Goal: Task Accomplishment & Management: Manage account settings

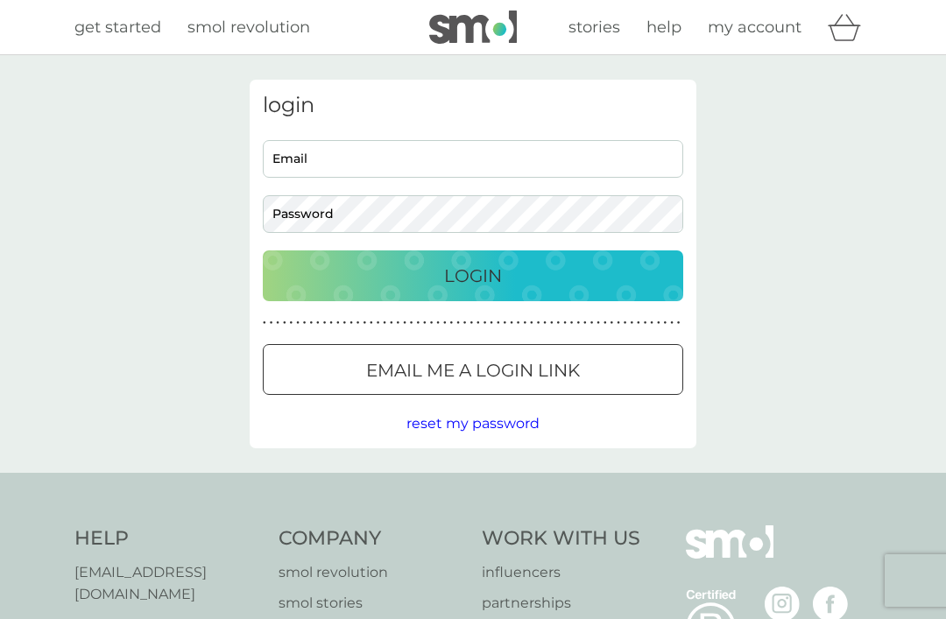
click at [339, 145] on input "Email" at bounding box center [473, 159] width 420 height 38
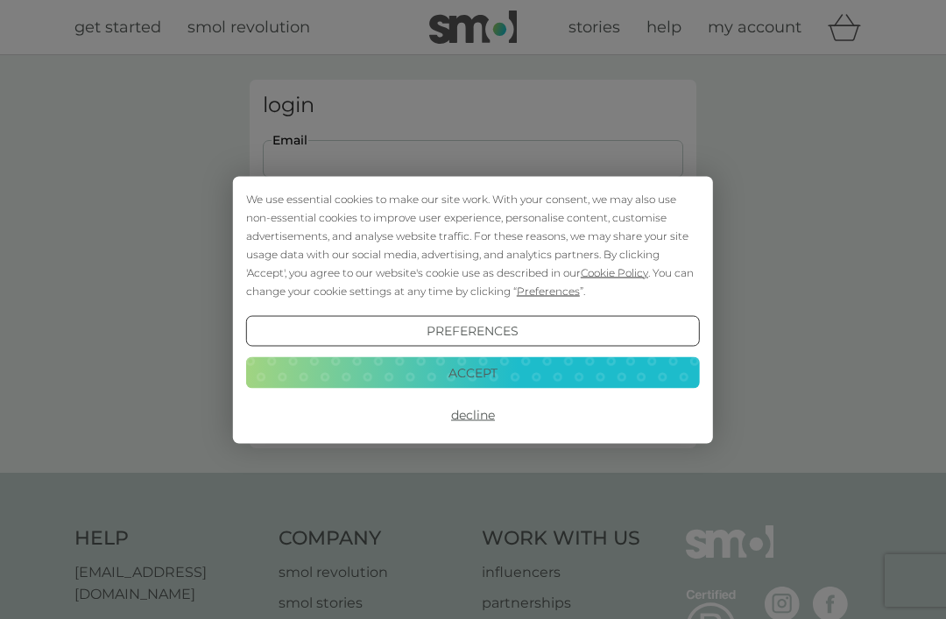
type input "lbraysher13@gmail.com"
click at [473, 275] on button "Login" at bounding box center [473, 275] width 420 height 51
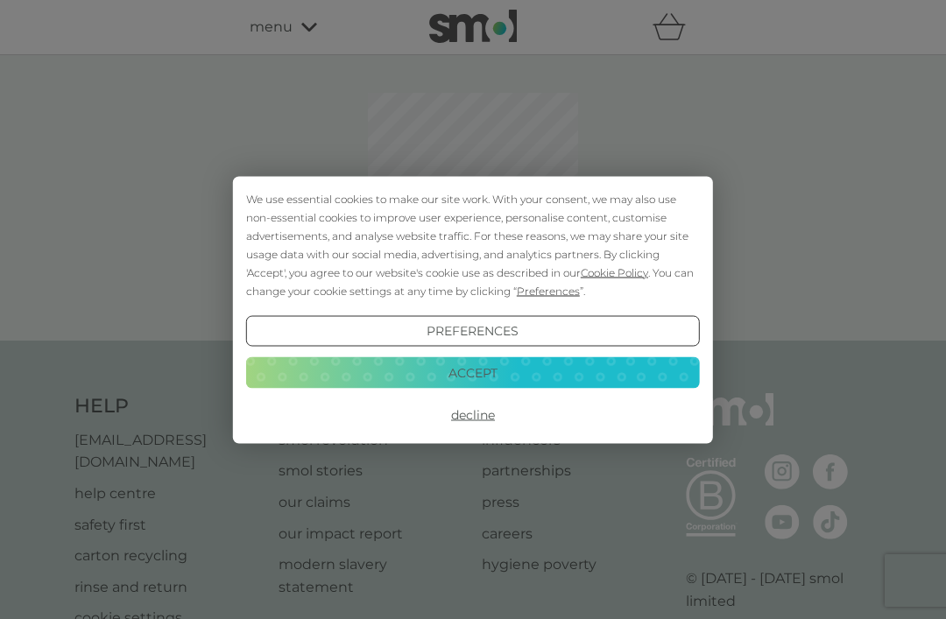
click at [336, 374] on button "Accept" at bounding box center [473, 373] width 454 height 32
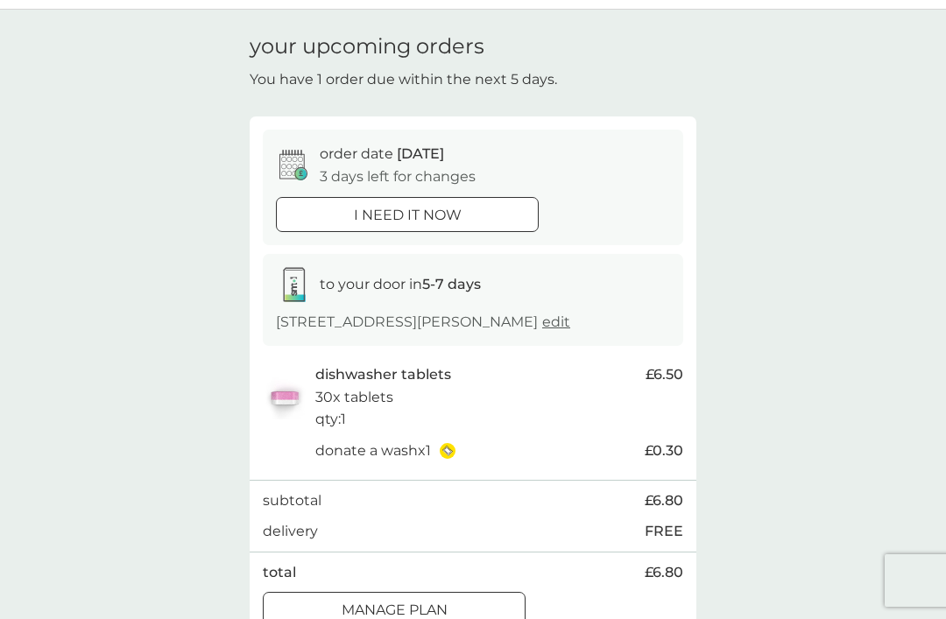
scroll to position [99, 0]
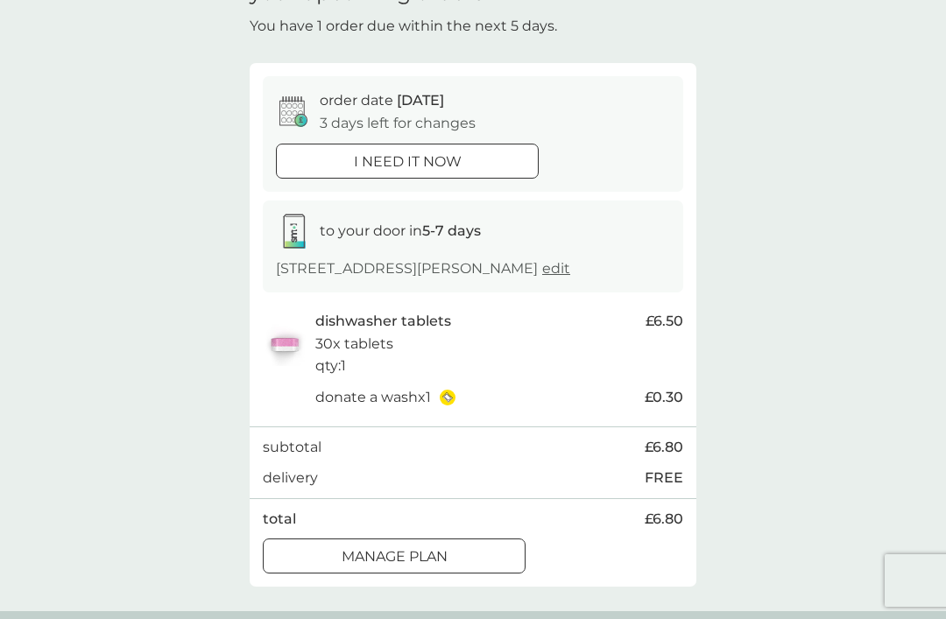
click at [365, 549] on div at bounding box center [394, 557] width 63 height 18
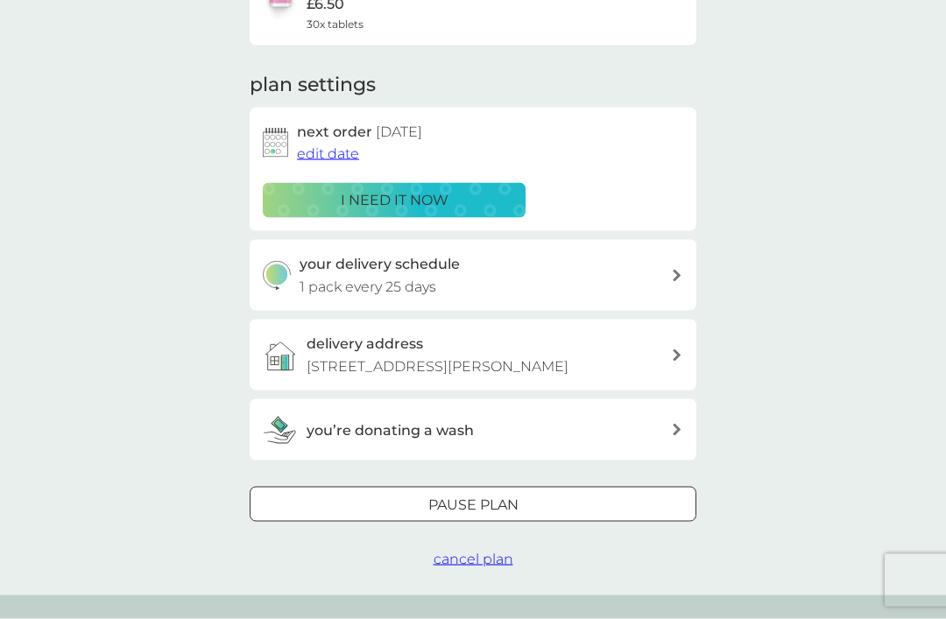
scroll to position [213, 0]
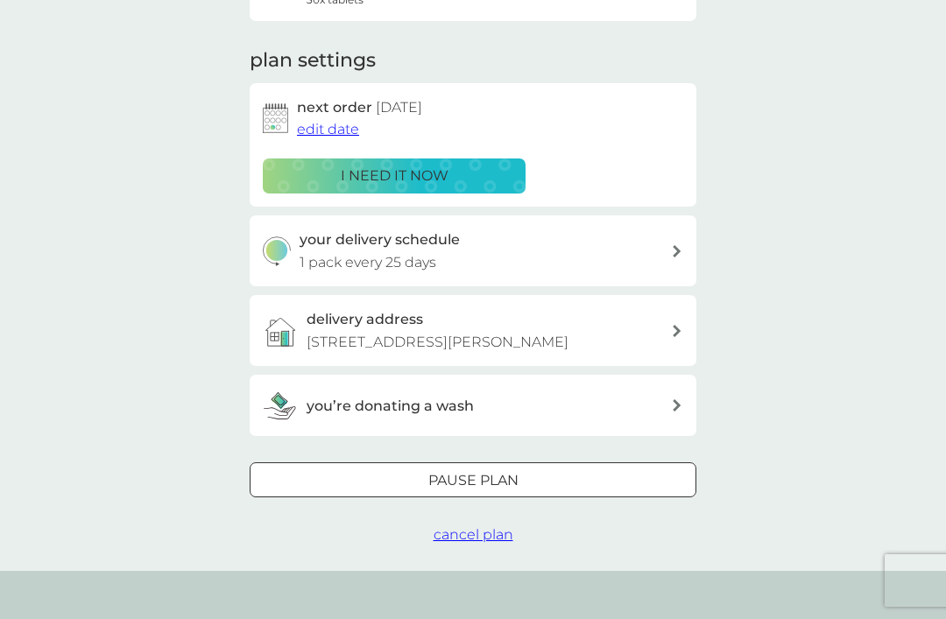
click at [361, 485] on div "Pause plan" at bounding box center [472, 480] width 445 height 23
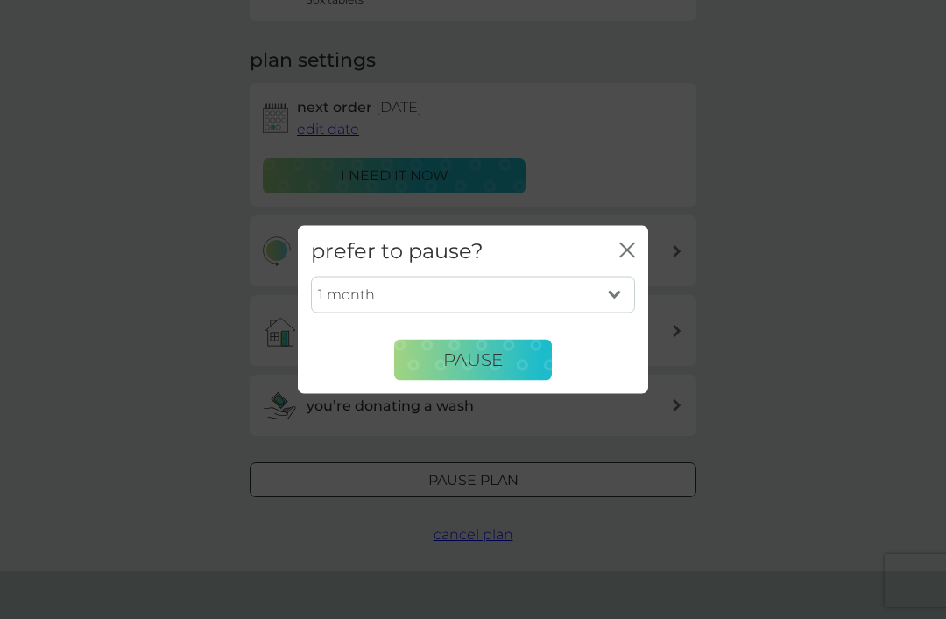
click at [363, 313] on select "1 month 2 months 3 months 4 months 5 months 6 months" at bounding box center [473, 295] width 324 height 37
click at [404, 313] on select "1 month 2 months 3 months 4 months 5 months 6 months" at bounding box center [473, 295] width 324 height 37
select select "6"
click at [438, 381] on button "Pause" at bounding box center [473, 360] width 158 height 42
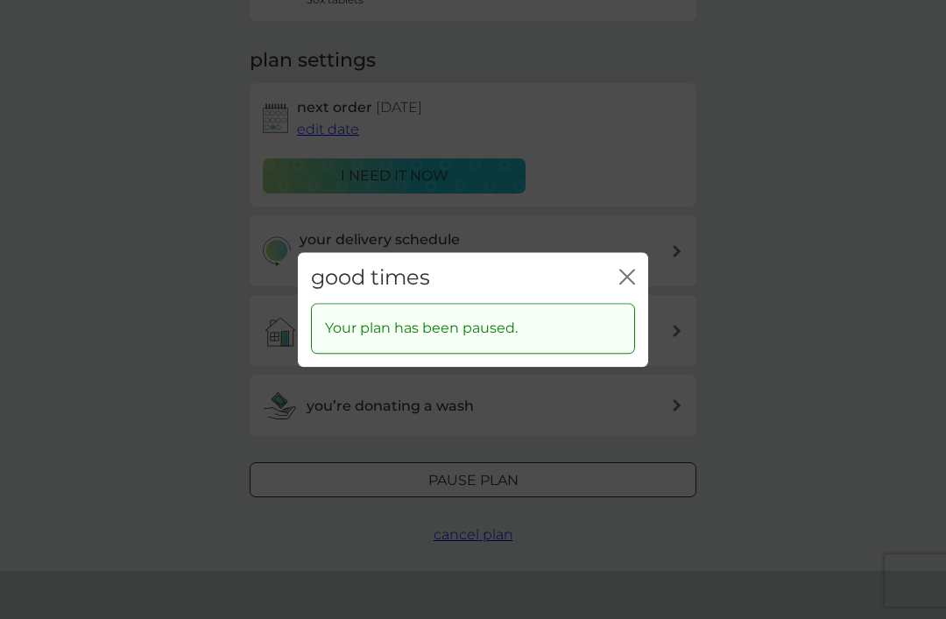
click at [621, 285] on icon "close" at bounding box center [627, 277] width 16 height 16
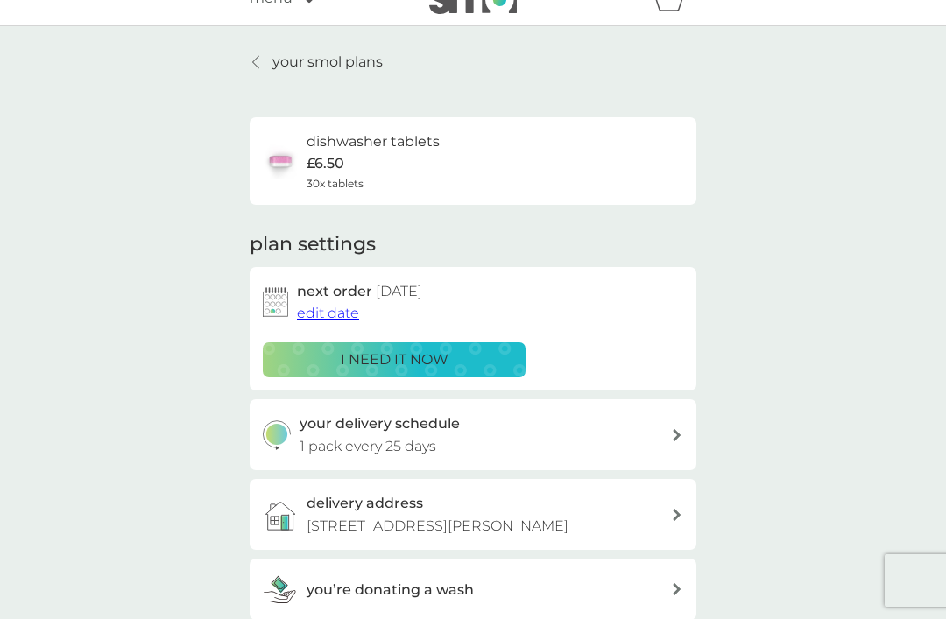
scroll to position [0, 0]
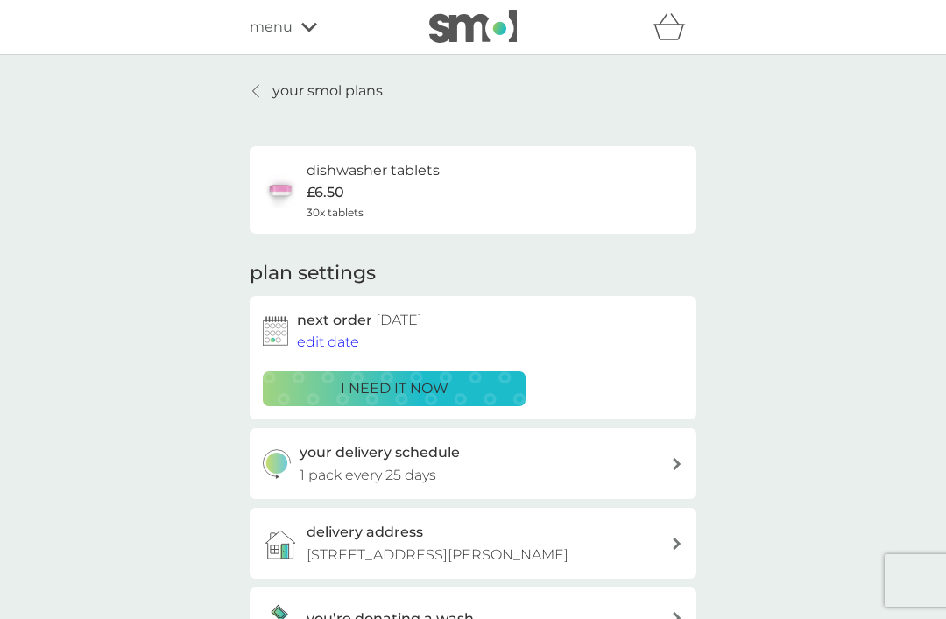
click at [269, 86] on link "your smol plans" at bounding box center [316, 91] width 133 height 23
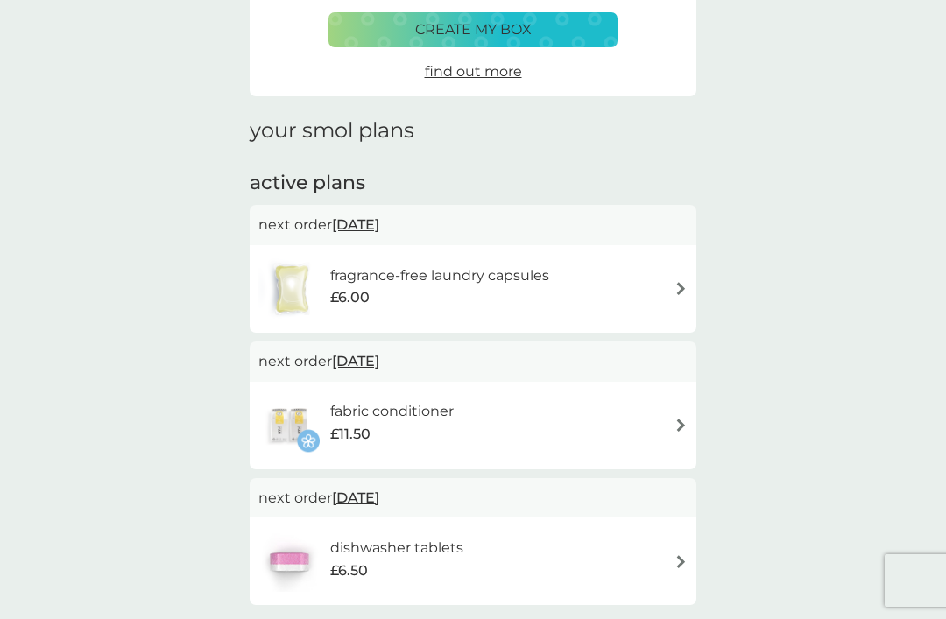
scroll to position [142, 0]
click at [676, 283] on img at bounding box center [680, 289] width 13 height 13
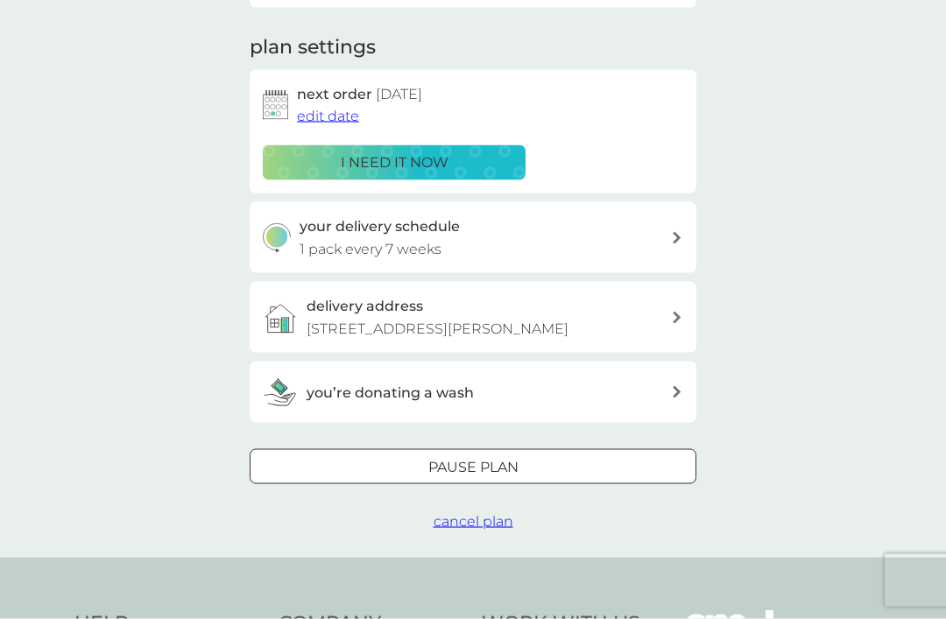
click at [350, 465] on div "Pause plan" at bounding box center [472, 467] width 445 height 23
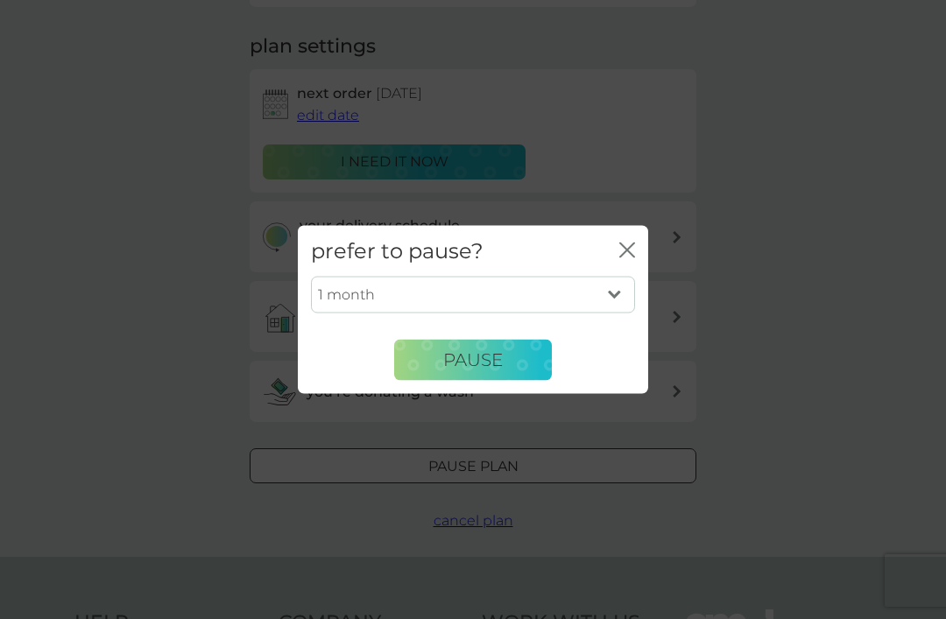
click at [586, 313] on select "1 month 2 months 3 months 4 months 5 months 6 months" at bounding box center [473, 295] width 324 height 37
select select "6"
click at [542, 376] on button "Pause" at bounding box center [473, 360] width 158 height 42
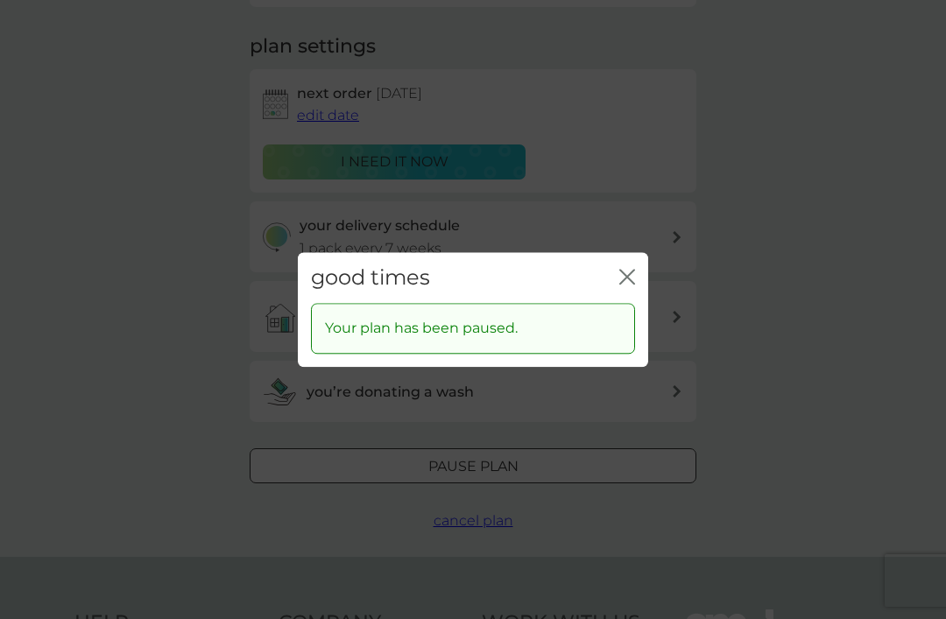
click at [764, 176] on div "good times close Your plan has been paused." at bounding box center [473, 309] width 946 height 619
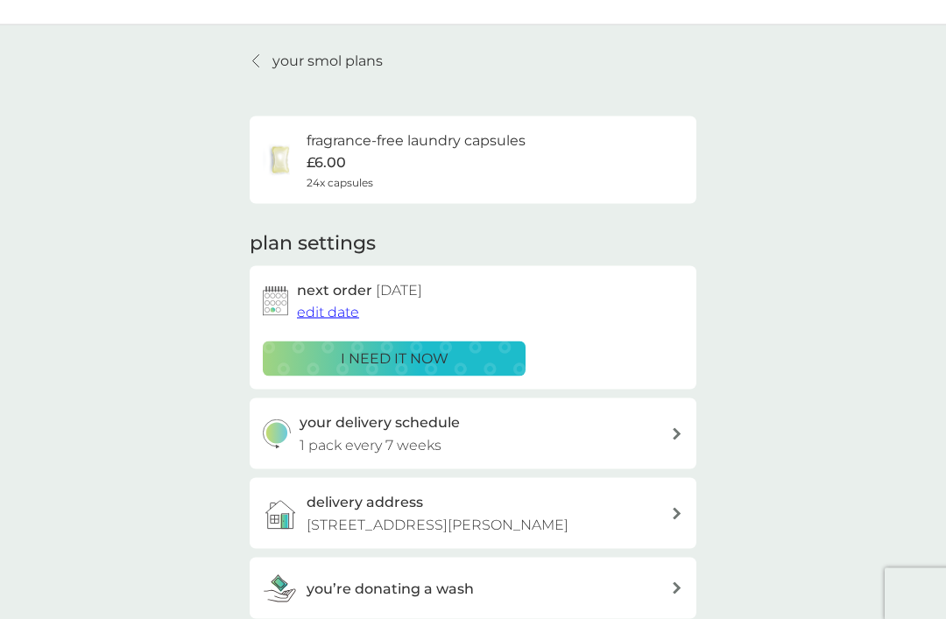
scroll to position [0, 0]
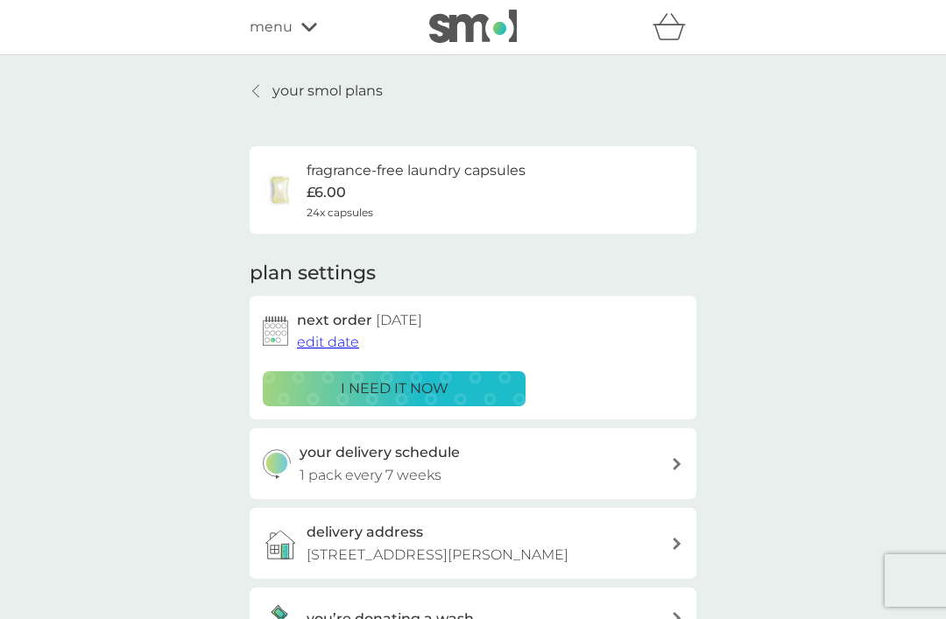
click at [271, 95] on link "your smol plans" at bounding box center [316, 91] width 133 height 23
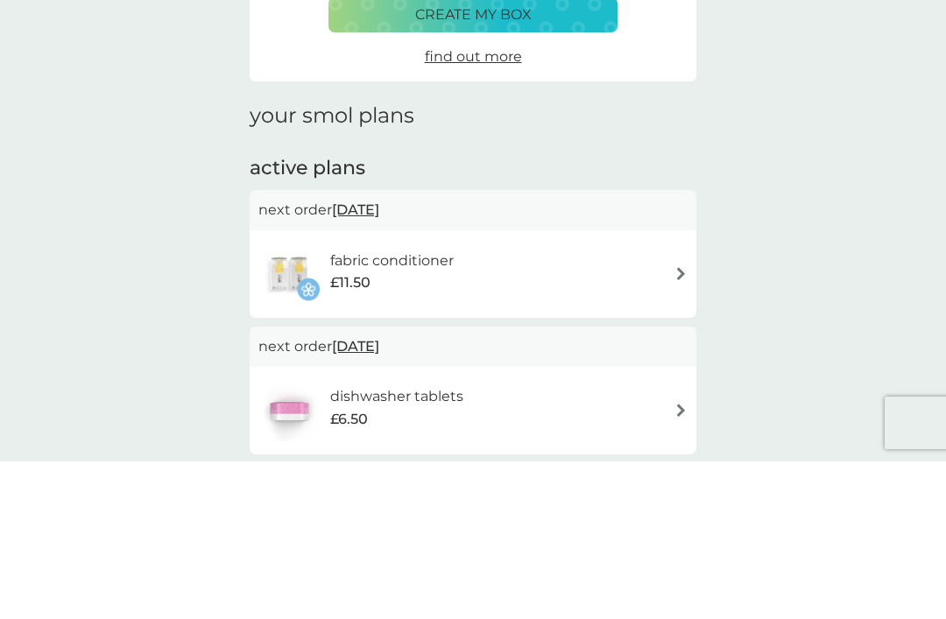
scroll to position [242, 0]
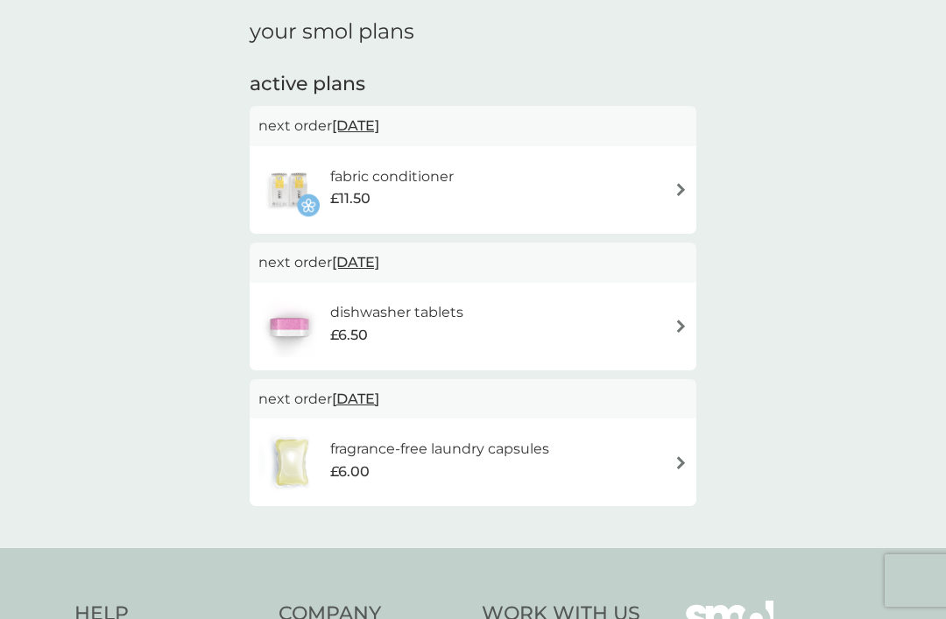
click at [686, 164] on div "fabric conditioner £11.50" at bounding box center [472, 189] width 429 height 61
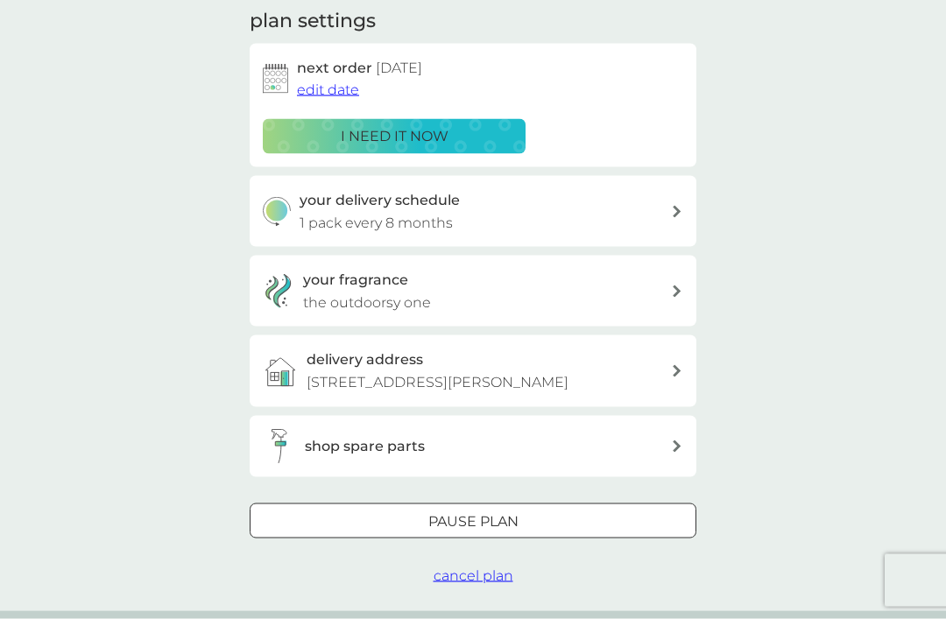
scroll to position [257, 0]
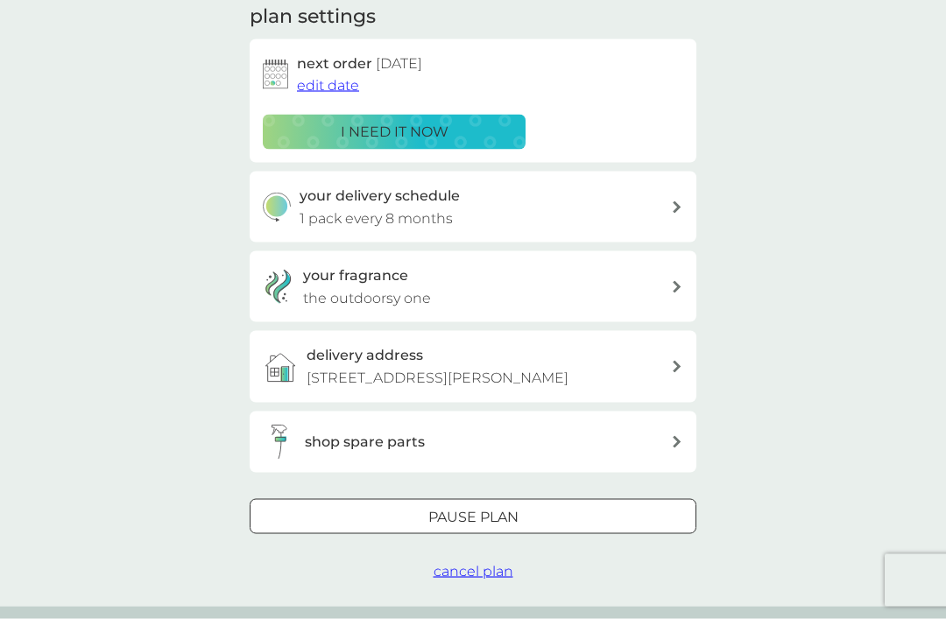
click at [658, 289] on div "your fragrance the outdoorsy one" at bounding box center [487, 286] width 368 height 45
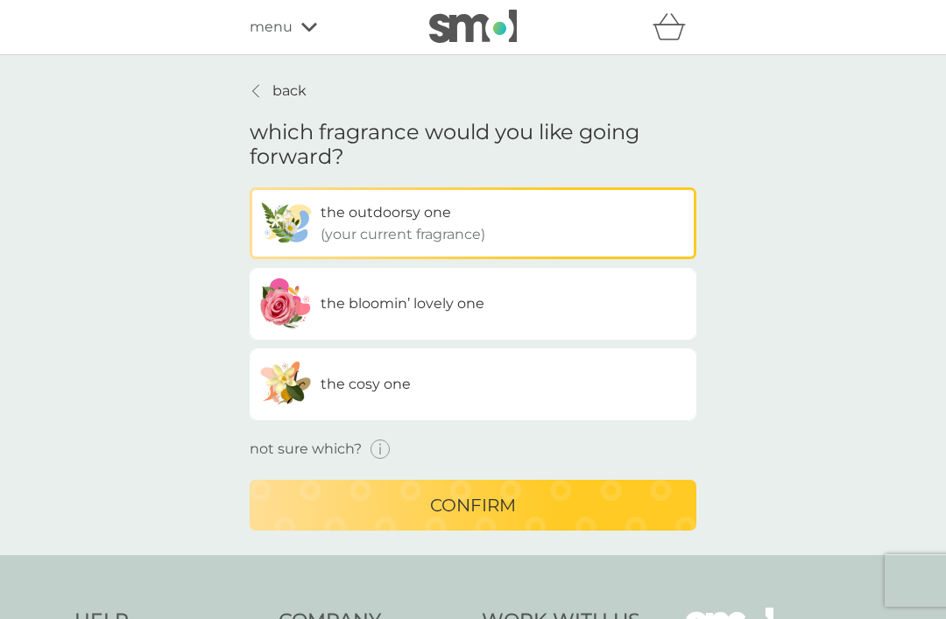
click at [271, 90] on link "back" at bounding box center [278, 91] width 57 height 23
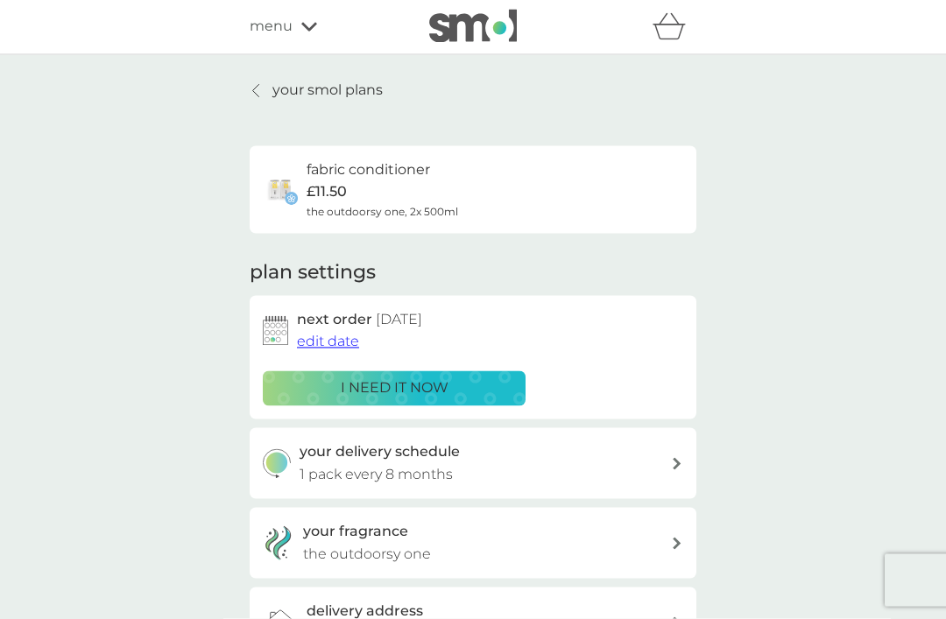
scroll to position [46, 0]
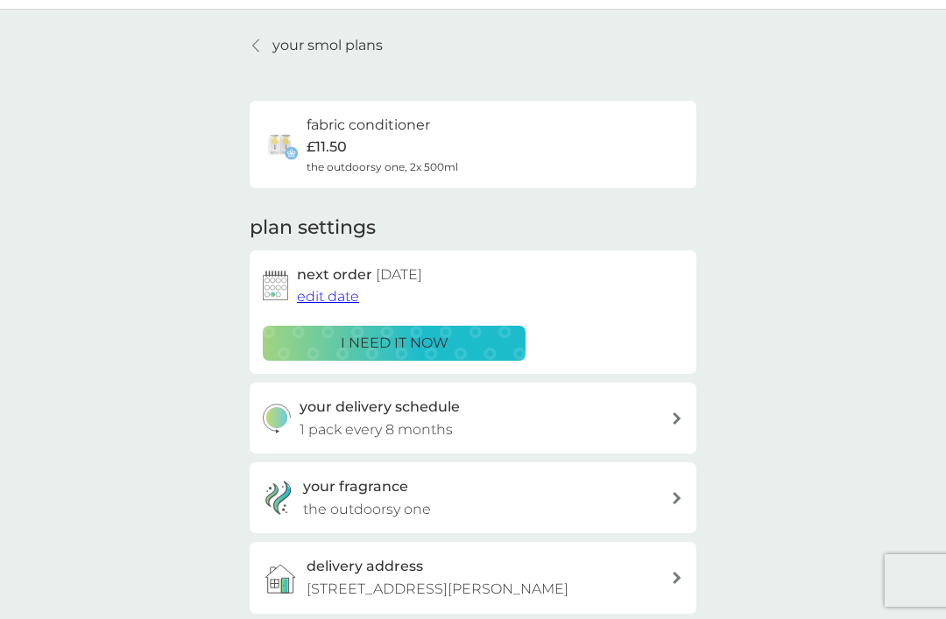
click at [339, 142] on p "£11.50" at bounding box center [326, 147] width 40 height 23
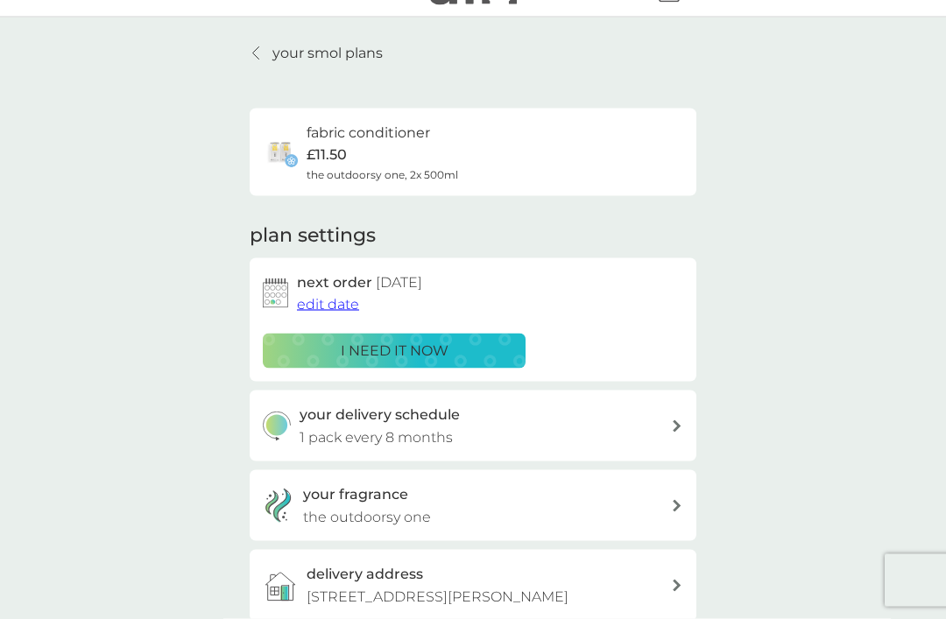
scroll to position [0, 0]
